Goal: Information Seeking & Learning: Learn about a topic

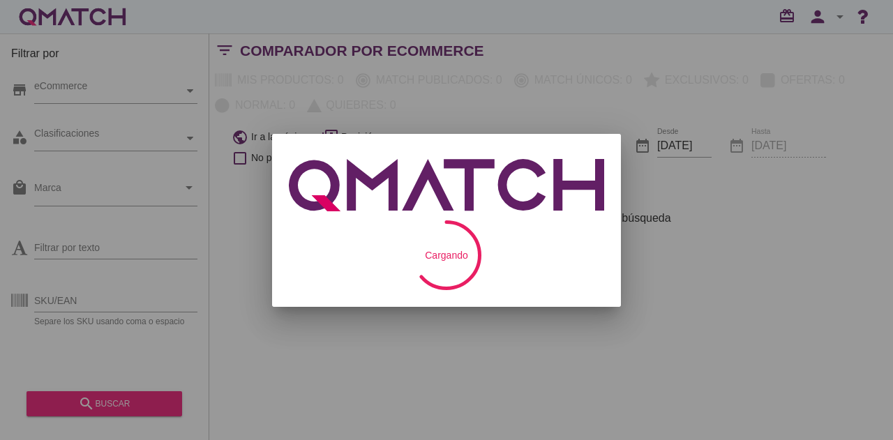
checkbox input "false"
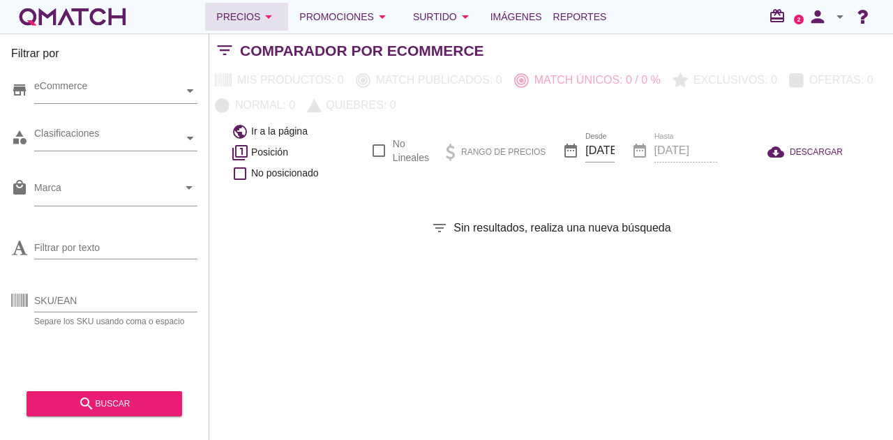
click at [250, 18] on div "Precios arrow_drop_down" at bounding box center [246, 16] width 61 height 17
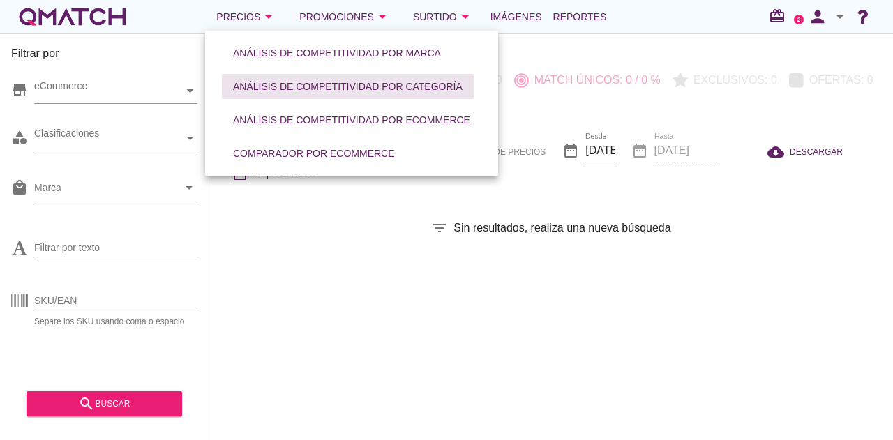
click at [326, 87] on div "Análisis de competitividad por categoría" at bounding box center [348, 87] width 230 height 15
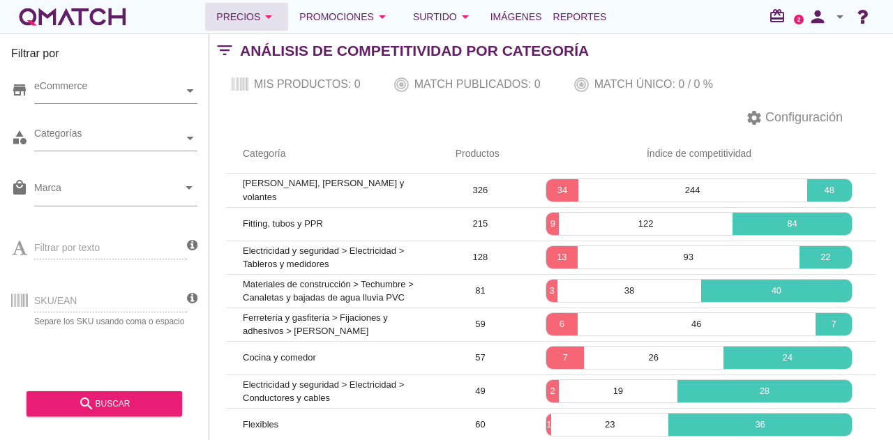
click at [269, 16] on icon "arrow_drop_down" at bounding box center [268, 16] width 17 height 17
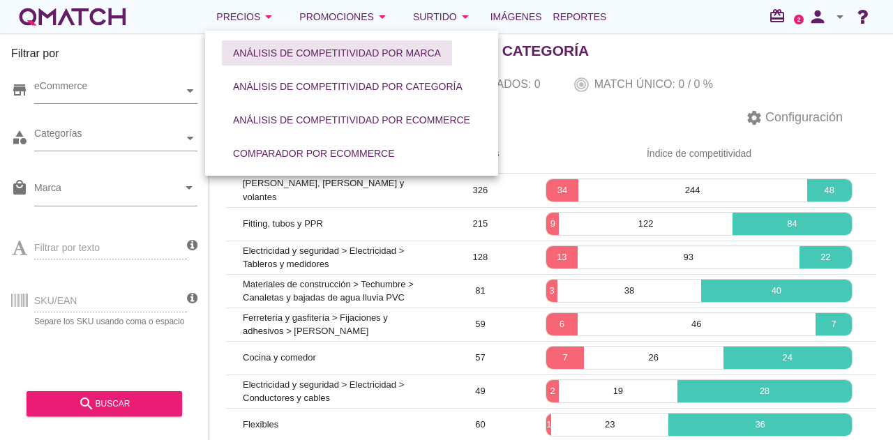
click at [304, 59] on div "Análisis de competitividad por marca" at bounding box center [337, 53] width 208 height 15
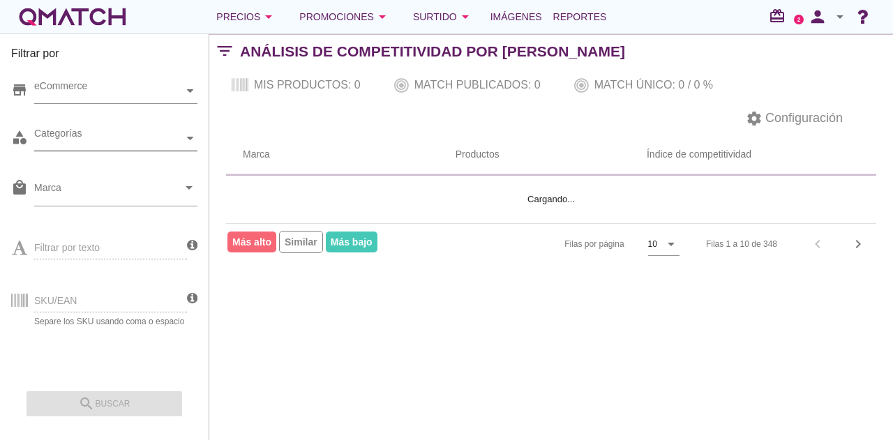
click at [167, 140] on div "Categorías" at bounding box center [108, 138] width 149 height 15
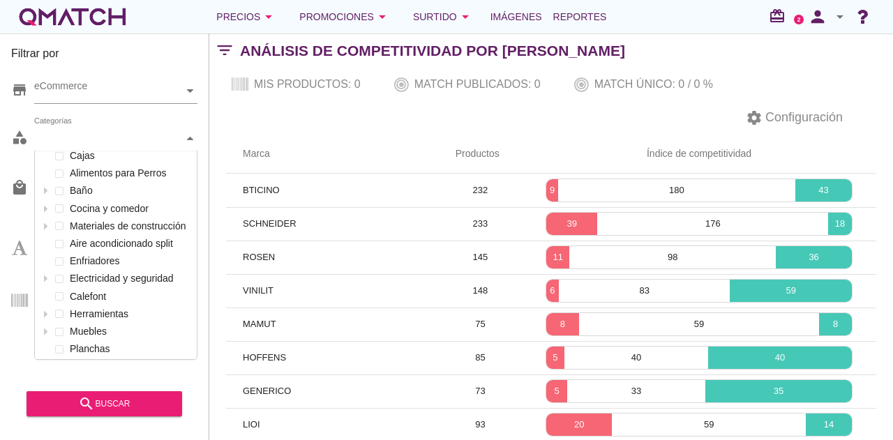
scroll to position [695, 0]
click at [91, 294] on label "Calefont" at bounding box center [129, 295] width 127 height 17
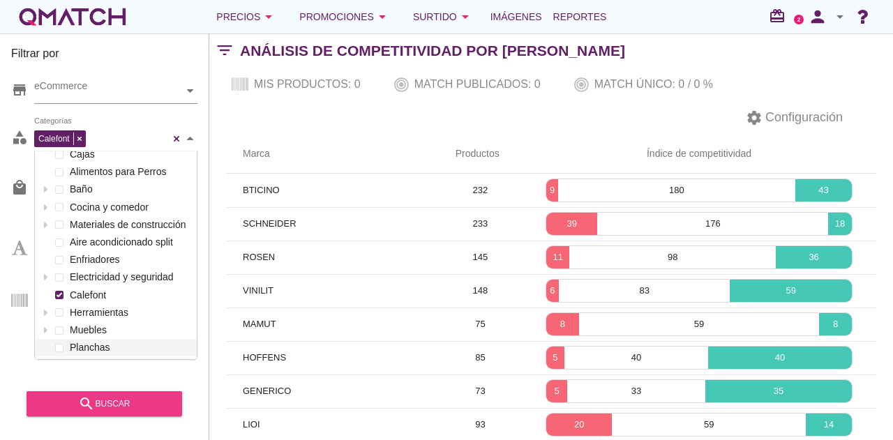
click at [123, 394] on button "search buscar" at bounding box center [105, 403] width 156 height 25
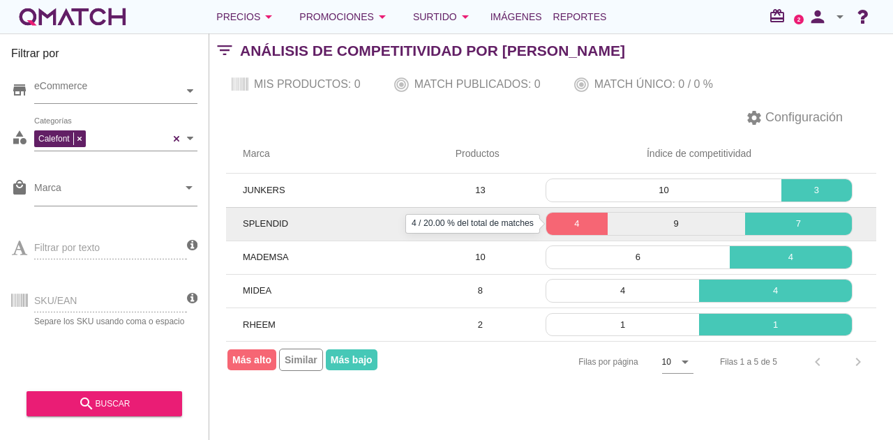
click at [569, 221] on p "4" at bounding box center [576, 224] width 61 height 14
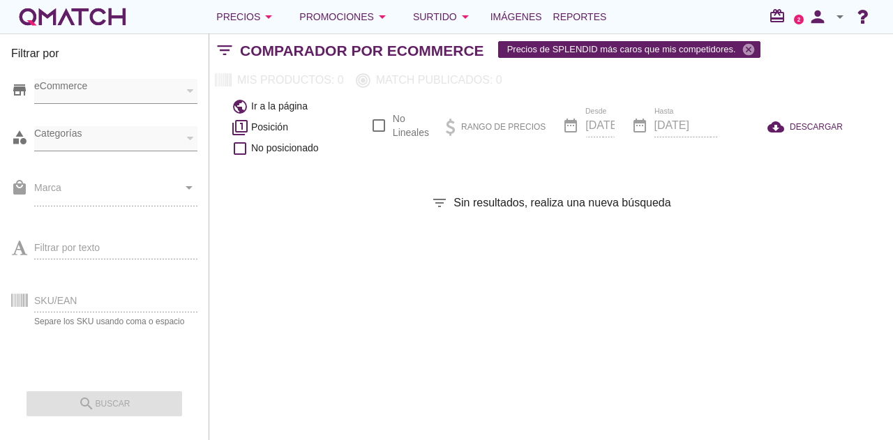
checkbox input "false"
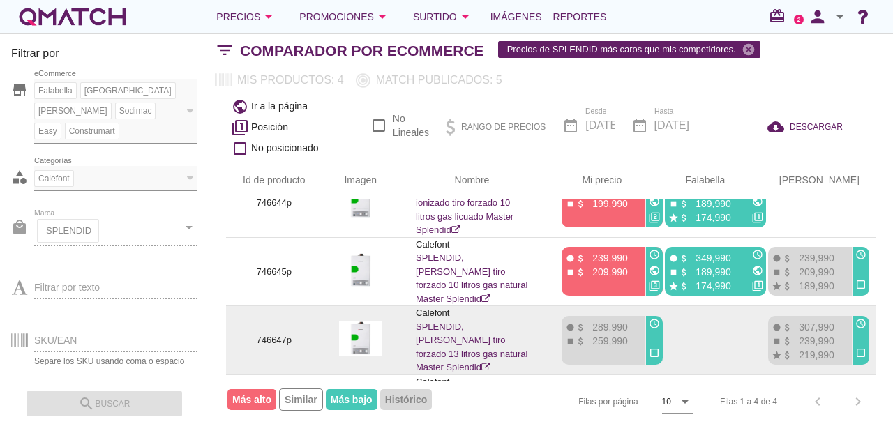
scroll to position [49, 0]
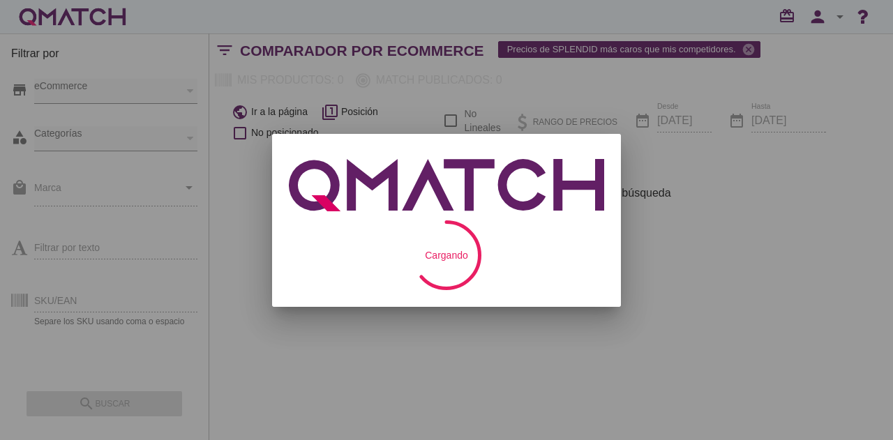
checkbox input "false"
